Goal: Task Accomplishment & Management: Manage account settings

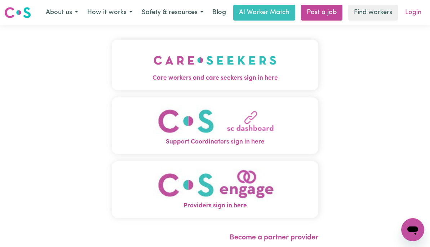
click at [416, 16] on link "Login" at bounding box center [413, 13] width 25 height 16
click at [414, 13] on link "Login" at bounding box center [413, 13] width 25 height 16
click at [416, 15] on link "Login" at bounding box center [413, 13] width 25 height 16
click at [415, 15] on link "Login" at bounding box center [413, 13] width 25 height 16
click at [415, 16] on link "Login" at bounding box center [413, 13] width 25 height 16
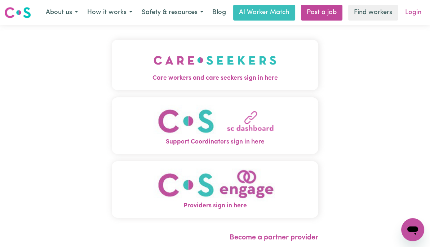
click at [414, 16] on link "Login" at bounding box center [413, 13] width 25 height 16
click at [409, 15] on link "Login" at bounding box center [413, 13] width 25 height 16
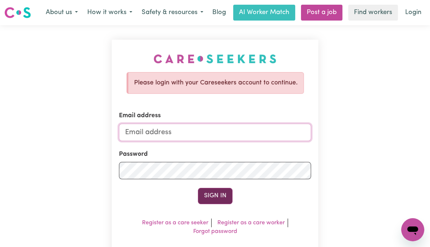
type input "[PERSON_NAME][EMAIL_ADDRESS][DOMAIN_NAME]"
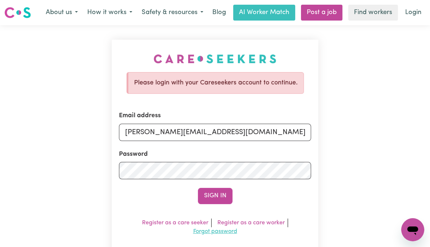
click at [218, 196] on button "Sign In" at bounding box center [215, 196] width 35 height 16
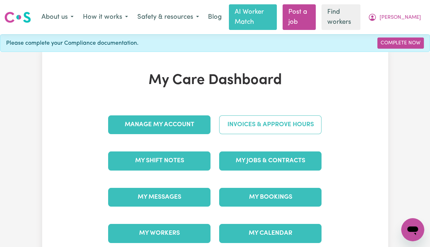
click at [281, 125] on link "Invoices & Approve Hours" at bounding box center [270, 124] width 102 height 19
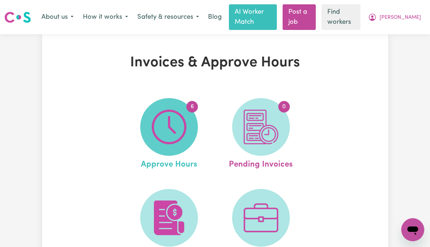
click at [171, 124] on img at bounding box center [169, 127] width 35 height 35
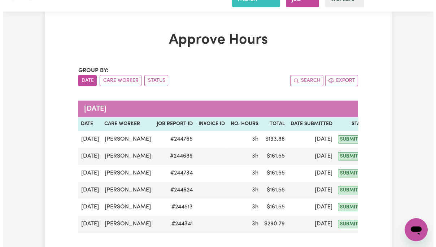
scroll to position [45, 0]
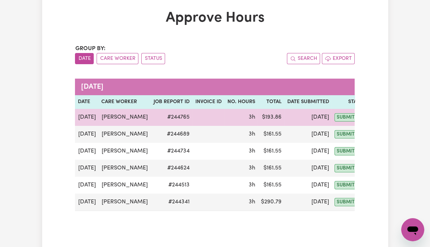
click at [372, 117] on button "Actions" at bounding box center [386, 117] width 28 height 11
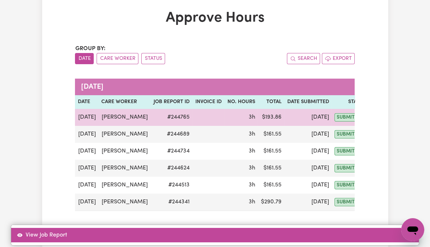
click at [398, 228] on link "View Job Report" at bounding box center [215, 235] width 408 height 14
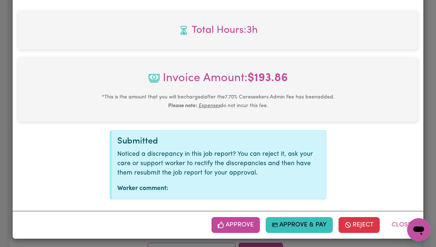
scroll to position [308, 0]
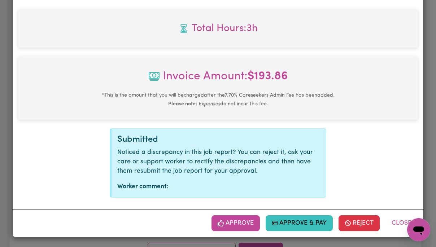
click at [240, 224] on button "Approve" at bounding box center [235, 223] width 48 height 16
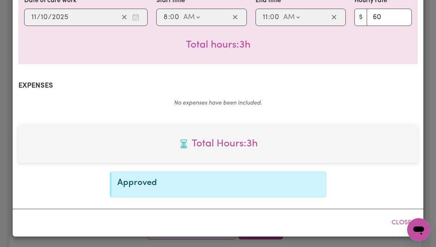
scroll to position [192, 0]
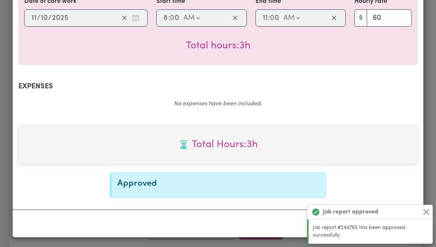
click at [428, 211] on button "Close" at bounding box center [426, 212] width 9 height 9
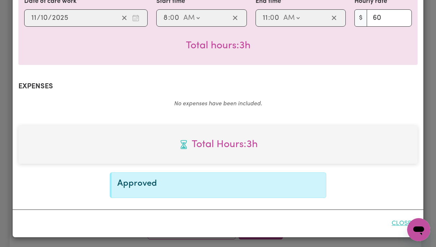
click at [399, 224] on button "Close" at bounding box center [401, 224] width 32 height 16
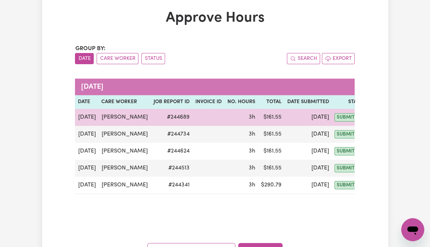
click at [377, 117] on button "Actions" at bounding box center [386, 117] width 28 height 11
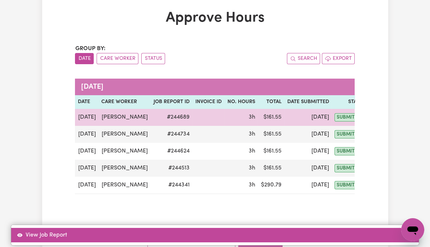
click at [386, 228] on link "View Job Report" at bounding box center [215, 235] width 408 height 14
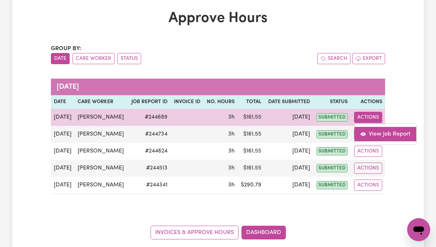
select select "pm"
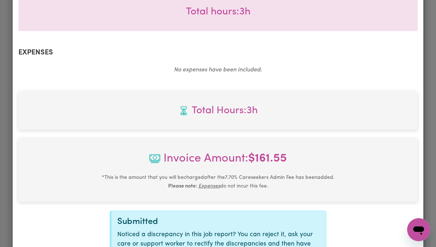
scroll to position [308, 0]
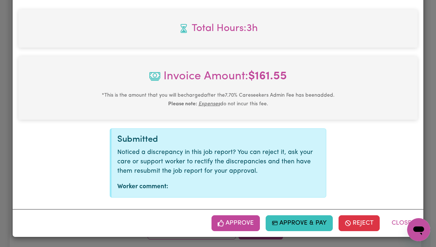
click at [238, 227] on button "Approve" at bounding box center [235, 223] width 48 height 16
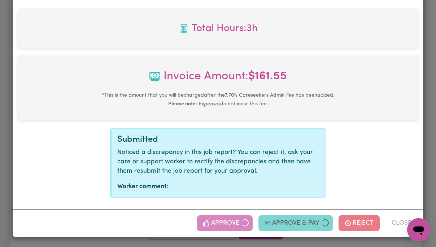
scroll to position [192, 0]
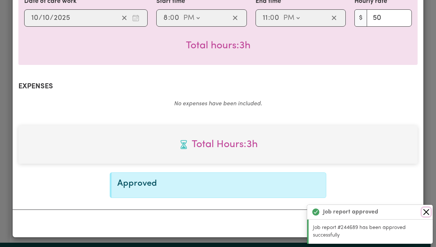
click at [426, 211] on button "Close" at bounding box center [426, 212] width 9 height 9
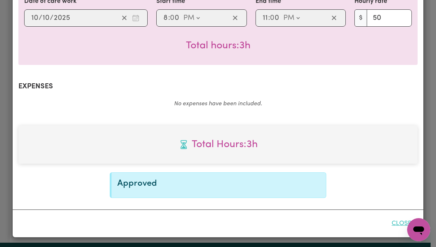
click at [400, 222] on button "Close" at bounding box center [401, 224] width 32 height 16
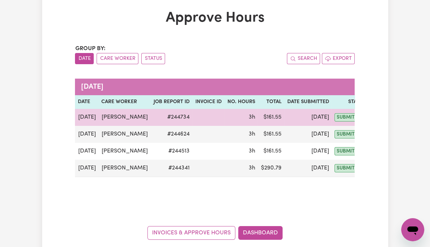
click at [372, 117] on button "Actions" at bounding box center [386, 117] width 28 height 11
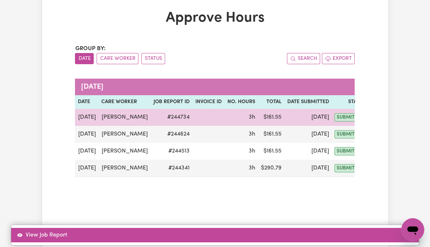
click at [390, 228] on link "View Job Report" at bounding box center [215, 235] width 408 height 14
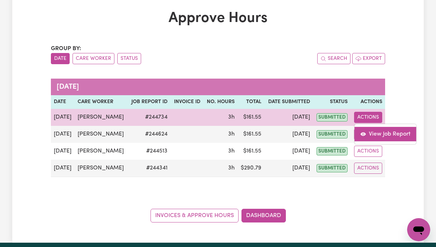
select select "pm"
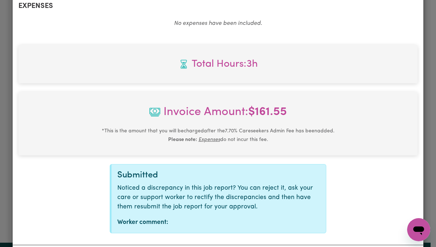
scroll to position [308, 0]
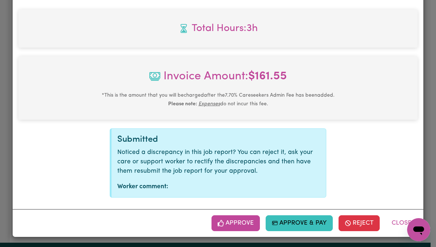
click at [240, 221] on button "Approve" at bounding box center [235, 223] width 48 height 16
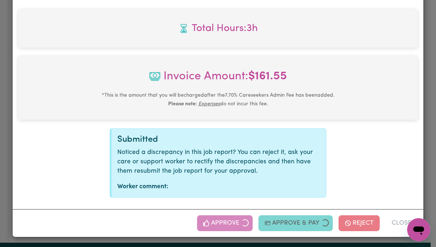
click at [403, 223] on div "Approve Approve & Pay Reject Close" at bounding box center [307, 223] width 220 height 16
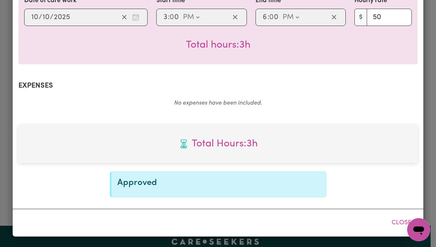
scroll to position [192, 0]
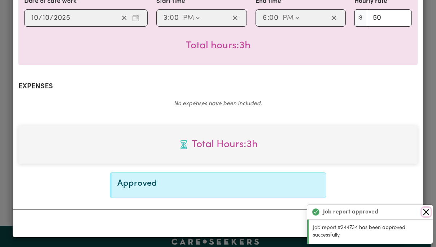
click at [429, 211] on button "Close" at bounding box center [426, 212] width 9 height 9
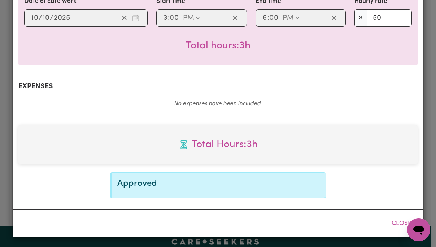
click at [400, 226] on button "Close" at bounding box center [401, 224] width 32 height 16
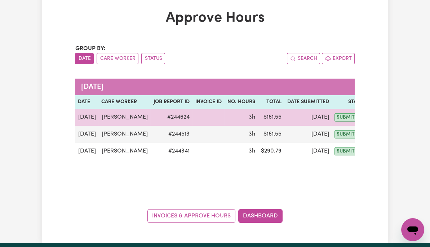
click at [372, 116] on button "Actions" at bounding box center [386, 117] width 28 height 11
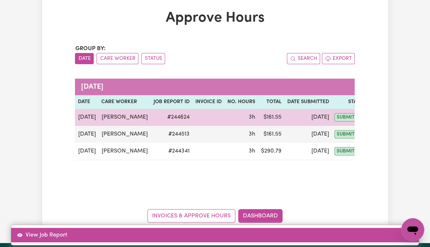
click at [394, 228] on link "View Job Report" at bounding box center [215, 235] width 408 height 14
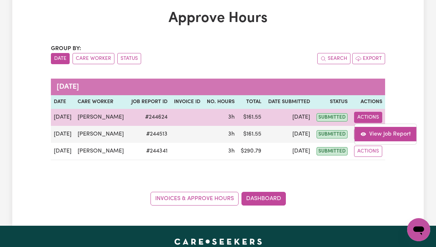
select select "pm"
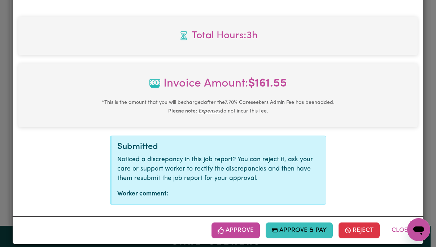
scroll to position [308, 0]
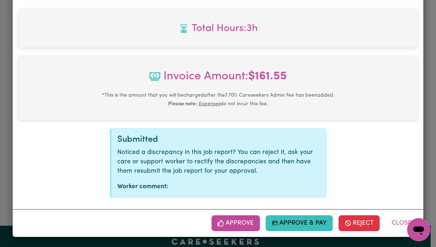
click at [246, 228] on button "Approve" at bounding box center [235, 223] width 48 height 16
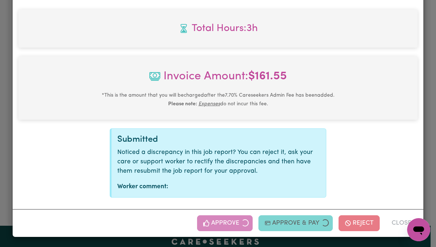
scroll to position [192, 0]
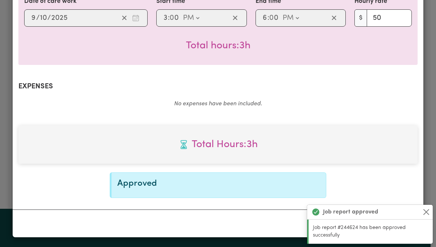
click at [428, 211] on button "Close" at bounding box center [426, 212] width 9 height 9
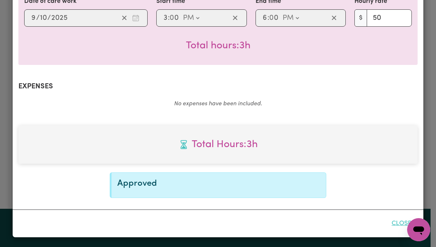
click at [400, 223] on button "Close" at bounding box center [401, 224] width 32 height 16
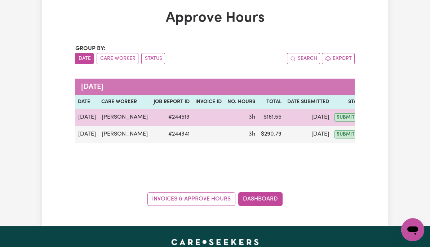
click at [372, 118] on button "Actions" at bounding box center [386, 117] width 28 height 11
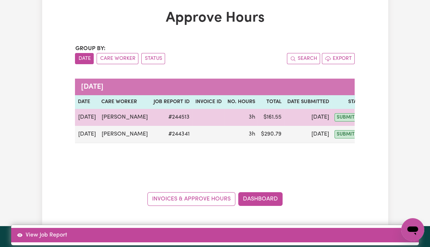
click at [387, 228] on link "View Job Report" at bounding box center [215, 235] width 408 height 14
select select "pm"
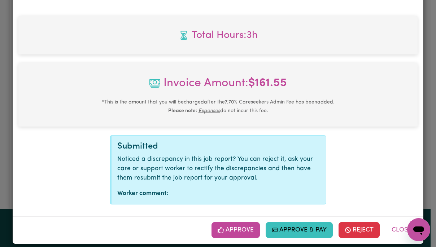
scroll to position [308, 0]
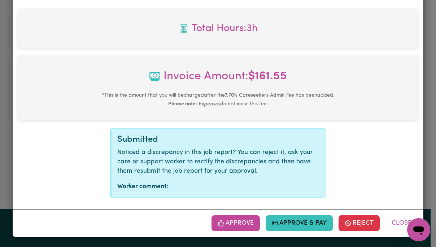
click at [240, 223] on button "Approve" at bounding box center [235, 223] width 48 height 16
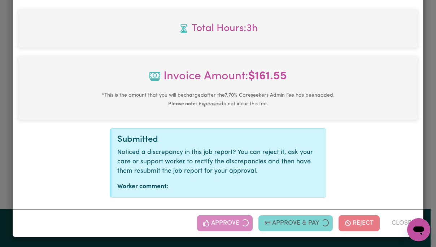
scroll to position [192, 0]
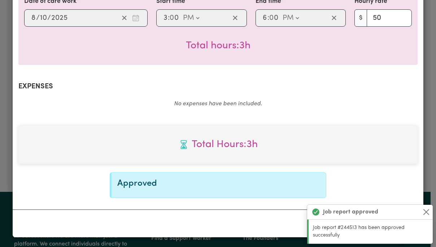
click at [426, 210] on button "Close" at bounding box center [426, 212] width 9 height 9
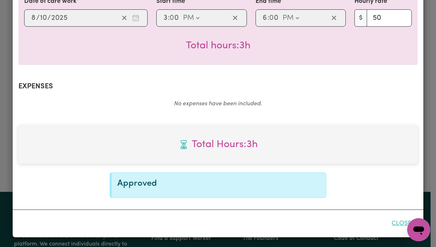
click at [399, 226] on button "Close" at bounding box center [401, 224] width 32 height 16
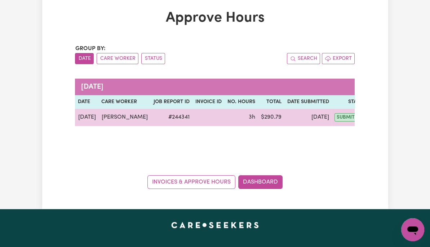
click at [372, 118] on button "Actions" at bounding box center [386, 117] width 28 height 11
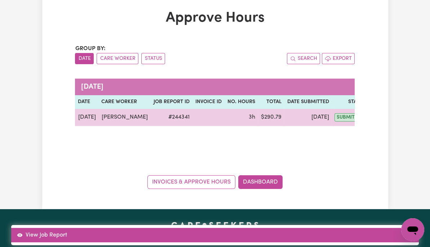
click at [388, 228] on link "View Job Report" at bounding box center [215, 235] width 408 height 14
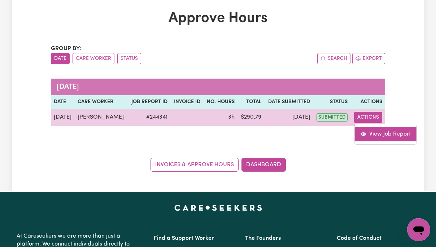
select select "pm"
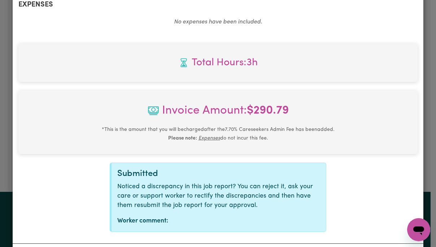
scroll to position [308, 0]
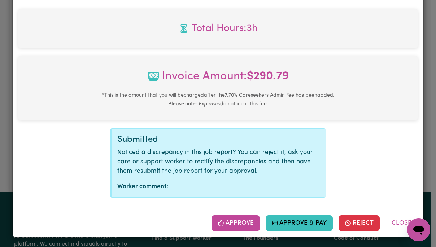
click at [238, 220] on button "Approve" at bounding box center [235, 223] width 48 height 16
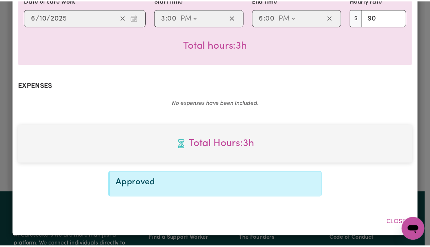
scroll to position [192, 0]
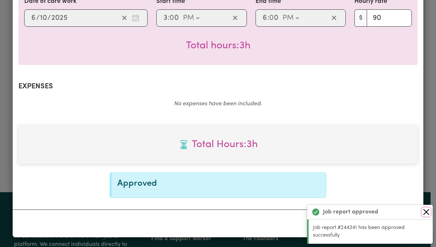
click at [426, 213] on button "Close" at bounding box center [426, 212] width 9 height 9
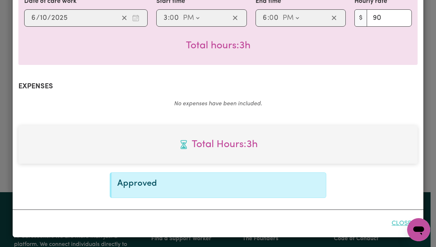
click at [400, 224] on button "Close" at bounding box center [401, 224] width 32 height 16
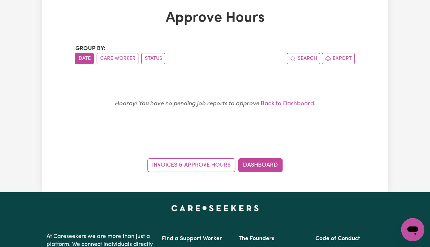
scroll to position [0, 0]
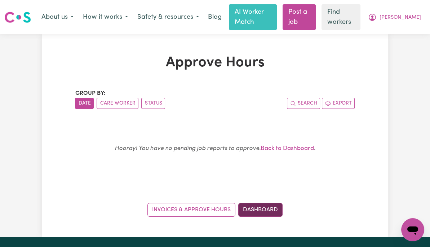
click at [266, 207] on link "Dashboard" at bounding box center [260, 210] width 44 height 14
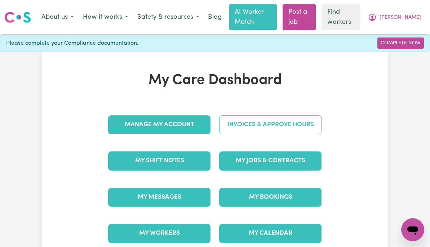
click at [309, 126] on link "Invoices & Approve Hours" at bounding box center [270, 124] width 102 height 19
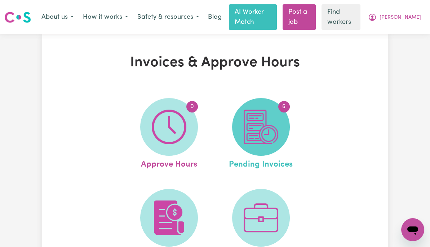
click at [289, 131] on span "6" at bounding box center [261, 127] width 58 height 58
